Goal: Transaction & Acquisition: Subscribe to service/newsletter

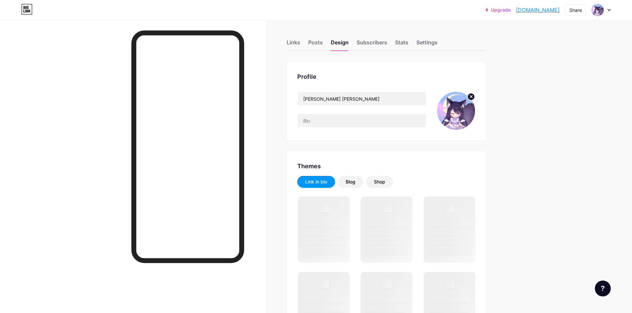
click at [291, 40] on div "Links" at bounding box center [293, 44] width 14 height 12
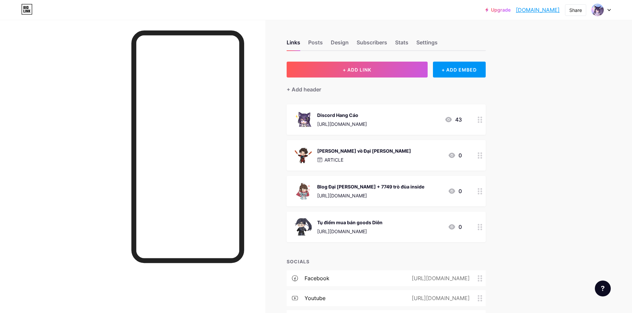
click at [558, 165] on div "Upgrade caomaichoi.bio.... caomaichoi.bio.link Share Switch accounts Aihira ･ C…" at bounding box center [316, 179] width 632 height 359
click at [540, 203] on div "Upgrade caomaichoi.bio.... caomaichoi.bio.link Share Switch accounts Aihira ･ C…" at bounding box center [316, 179] width 632 height 359
click at [530, 195] on div "Upgrade caomaichoi.bio.... caomaichoi.bio.link Share Switch accounts Aihira ･ C…" at bounding box center [316, 179] width 632 height 359
click at [538, 144] on div "Upgrade caomaichoi.bio.... caomaichoi.bio.link Share Switch accounts Aihira ･ C…" at bounding box center [316, 179] width 632 height 359
